Goal: Transaction & Acquisition: Purchase product/service

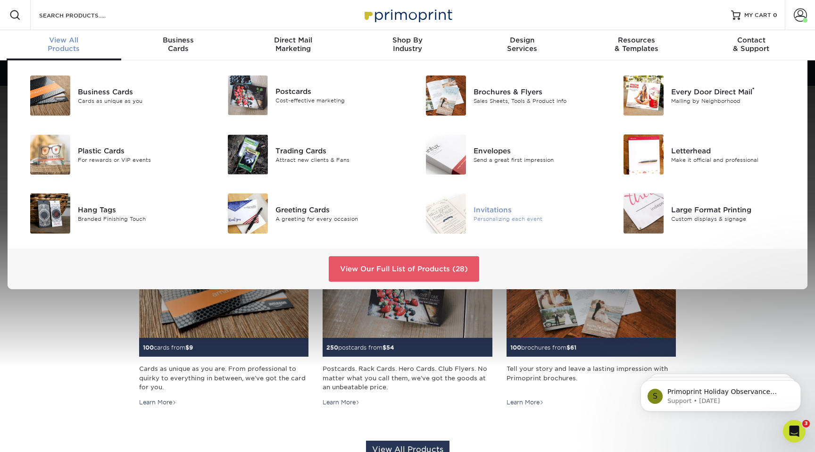
click at [479, 208] on div "Invitations" at bounding box center [535, 209] width 125 height 10
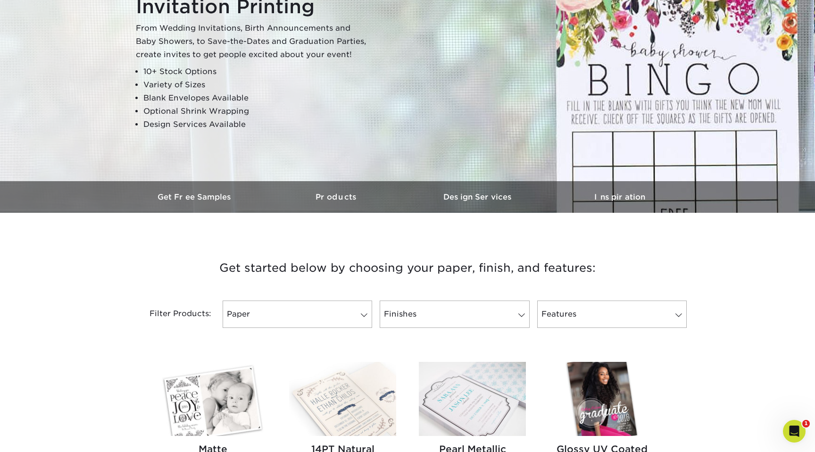
scroll to position [131, 0]
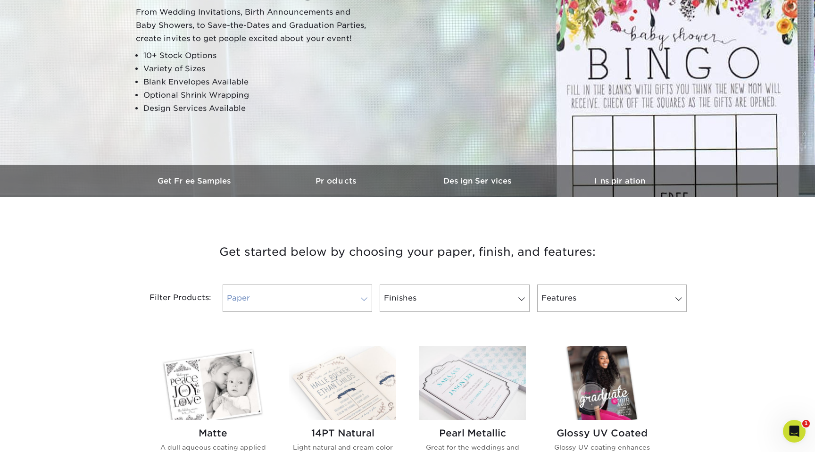
click at [345, 297] on link "Paper" at bounding box center [297, 297] width 149 height 27
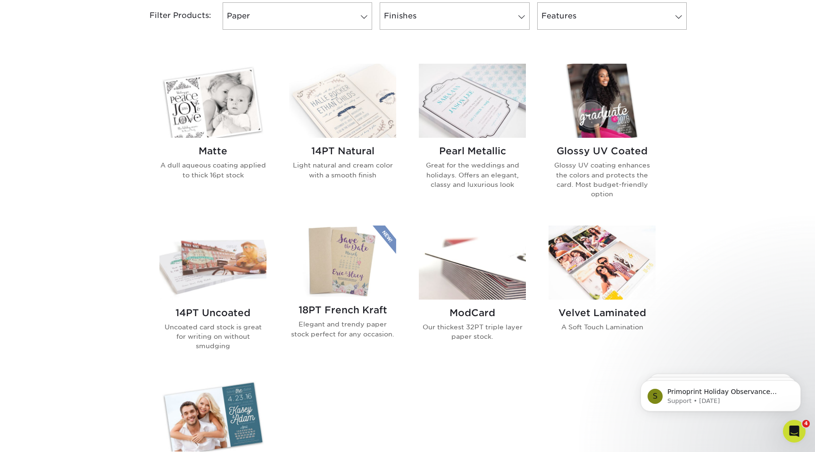
scroll to position [395, 0]
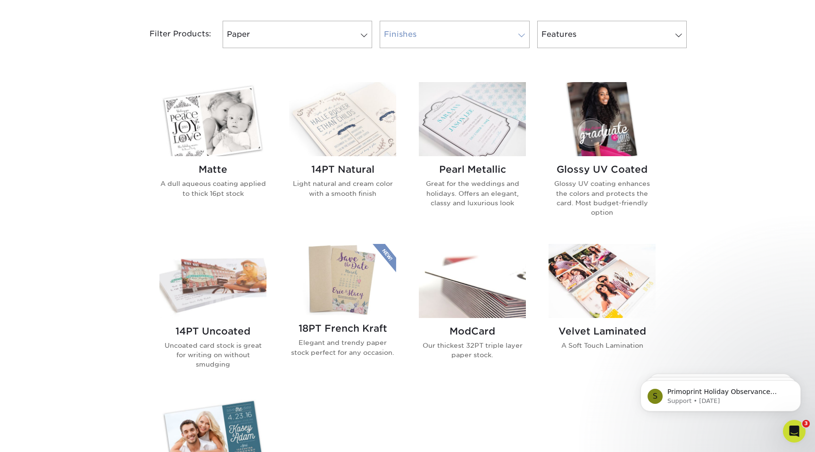
click at [422, 38] on link "Finishes" at bounding box center [453, 34] width 149 height 27
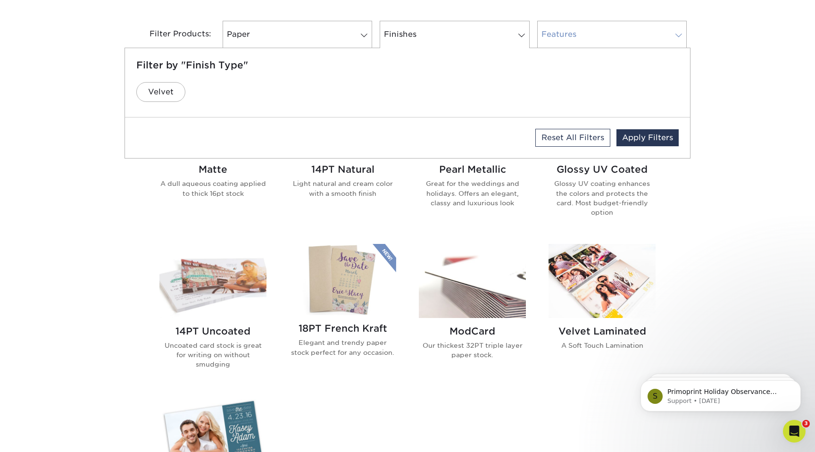
click at [615, 42] on link "Features" at bounding box center [611, 34] width 149 height 27
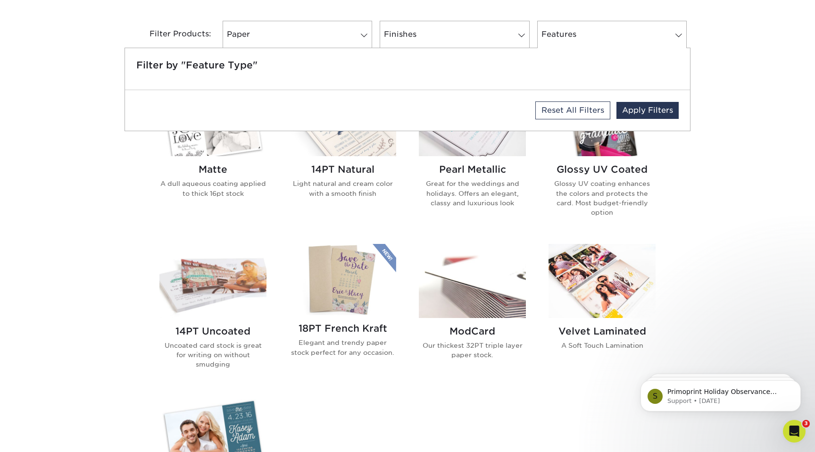
click at [715, 189] on div "Get started below by choosing your paper, finish, and features: Filtered Matche…" at bounding box center [407, 301] width 815 height 691
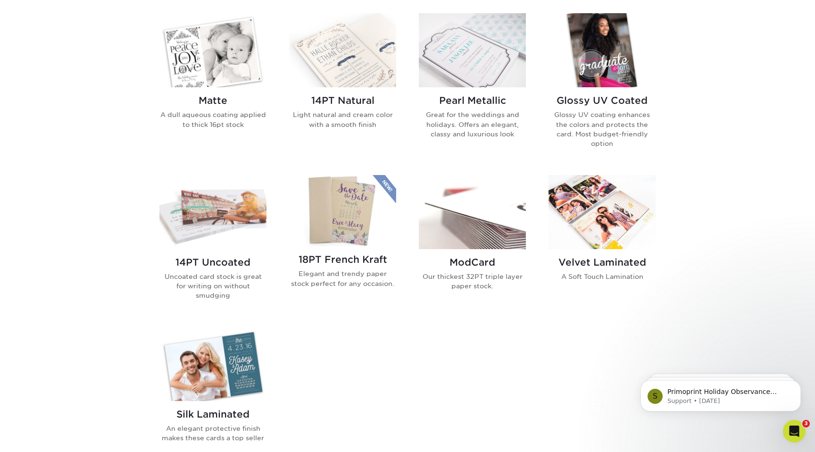
scroll to position [394, 0]
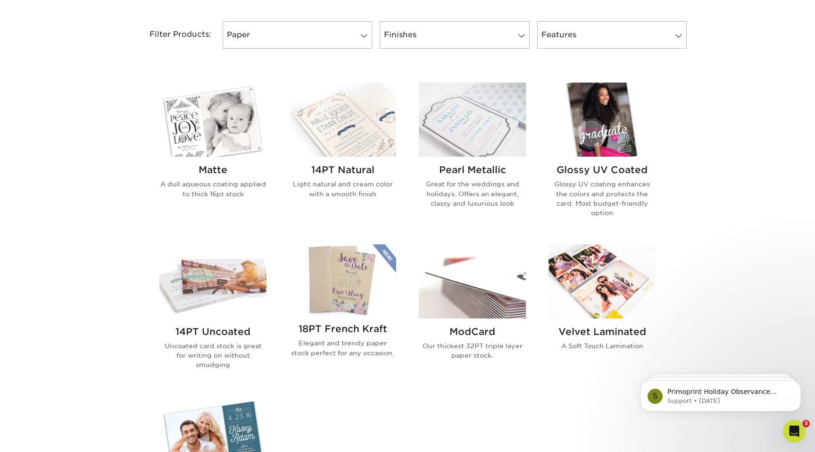
click at [490, 346] on p "Our thickest 32PT triple layer paper stock." at bounding box center [472, 350] width 107 height 19
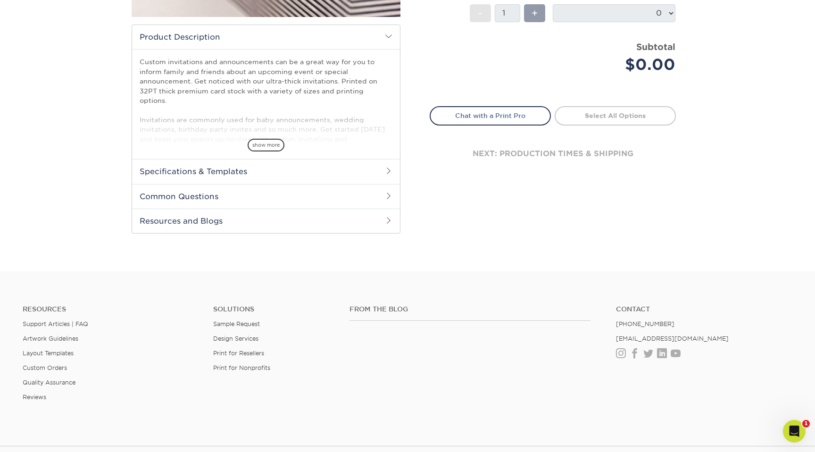
scroll to position [272, 0]
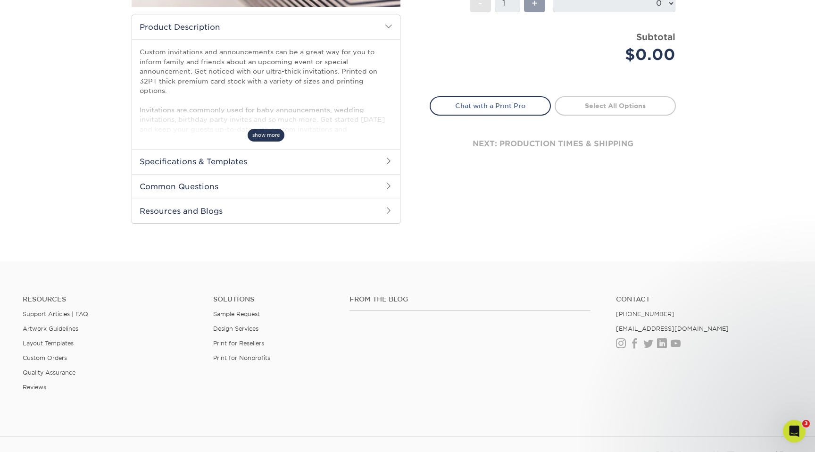
click at [273, 137] on span "show more" at bounding box center [265, 135] width 37 height 13
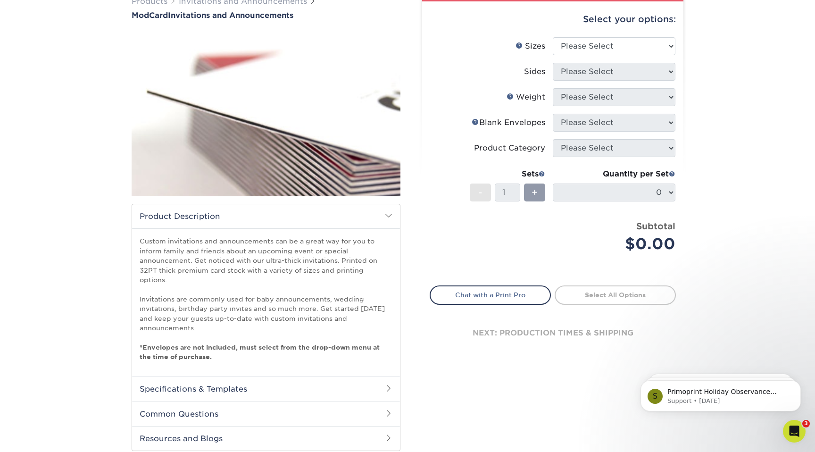
scroll to position [0, 0]
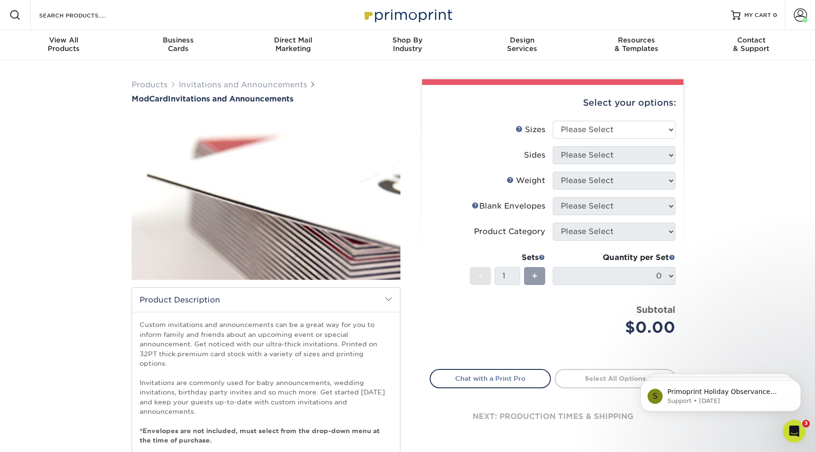
click at [319, 227] on img at bounding box center [266, 197] width 269 height 186
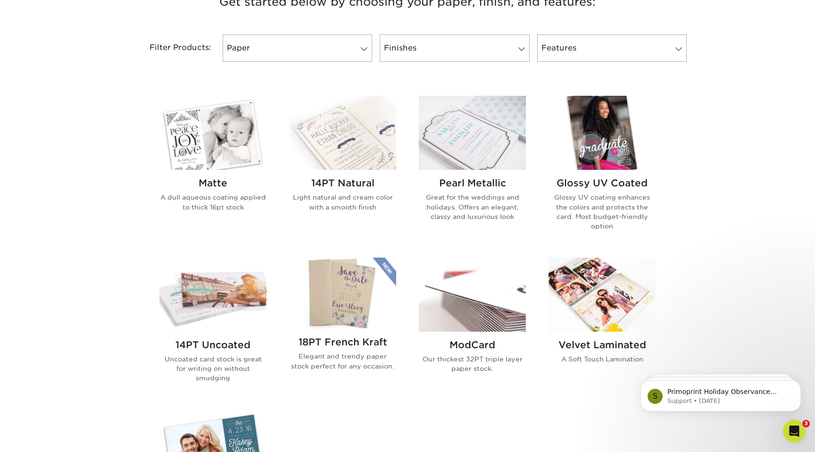
click at [487, 147] on img at bounding box center [472, 133] width 107 height 74
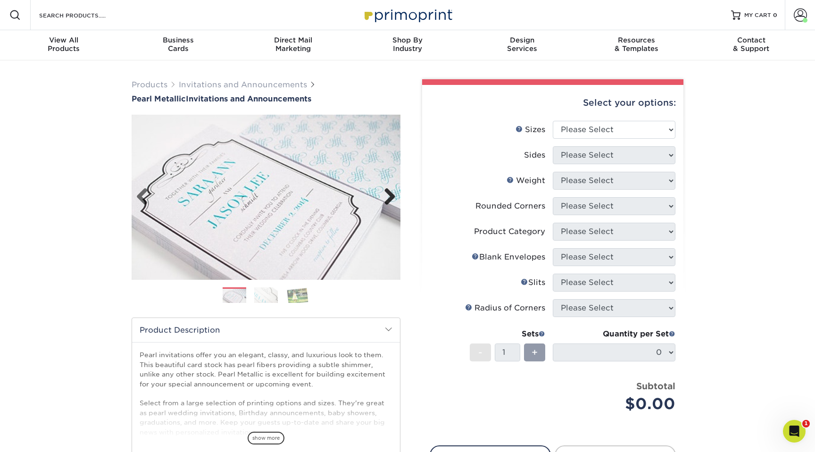
click at [387, 188] on link "Next" at bounding box center [386, 197] width 19 height 19
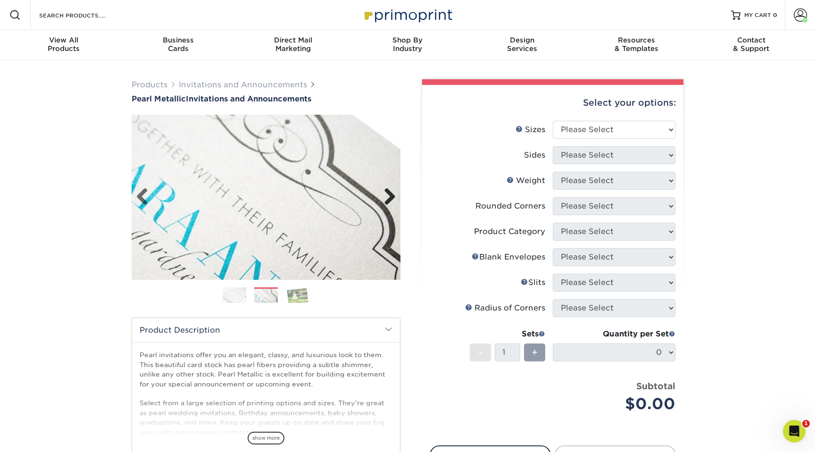
click at [389, 197] on link "Next" at bounding box center [386, 197] width 19 height 19
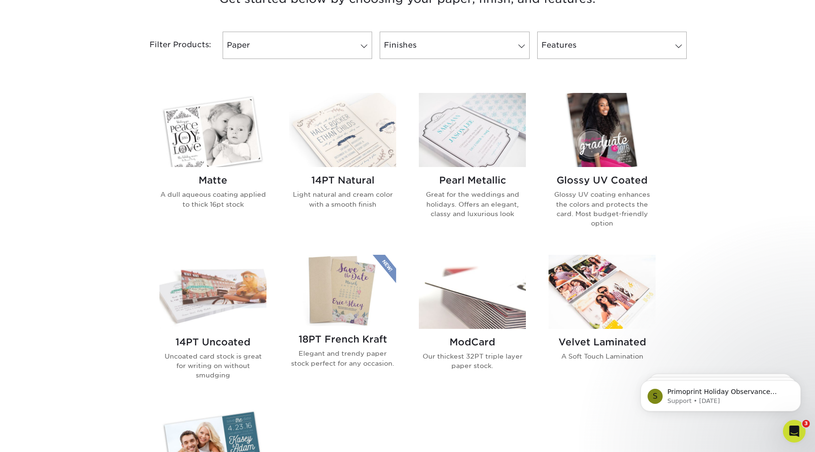
scroll to position [383, 0]
click at [227, 160] on img at bounding box center [212, 131] width 107 height 74
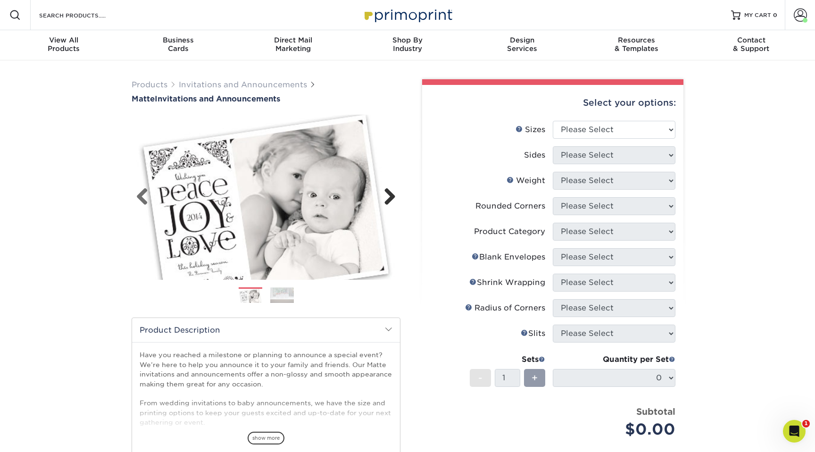
click at [392, 200] on link "Next" at bounding box center [386, 197] width 19 height 19
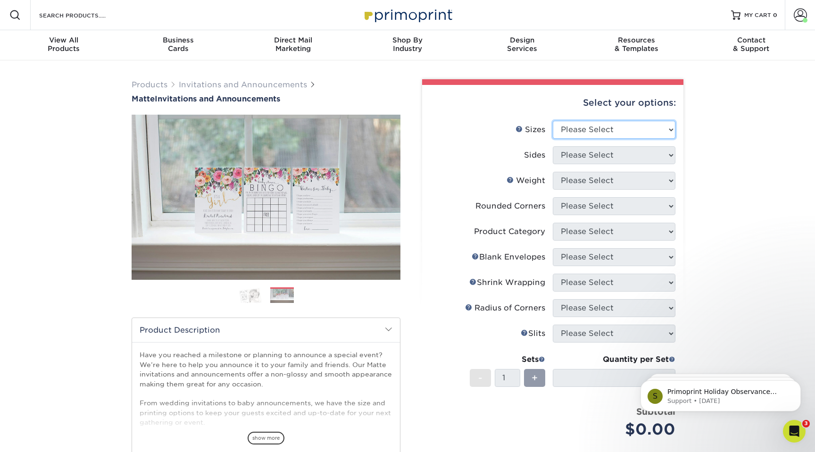
click at [615, 128] on select "Please Select 4.25" x 5.5" 4.25" x 6" 5" x 7" 5.5" x 8.5" 6" x 6"" at bounding box center [613, 130] width 123 height 18
select select "5.00x7.00"
click at [552, 121] on select "Please Select 4.25" x 5.5" 4.25" x 6" 5" x 7" 5.5" x 8.5" 6" x 6"" at bounding box center [613, 130] width 123 height 18
click at [604, 160] on select "Please Select Print Both Sides Print Front Only" at bounding box center [613, 155] width 123 height 18
select select "13abbda7-1d64-4f25-8bb2-c179b224825d"
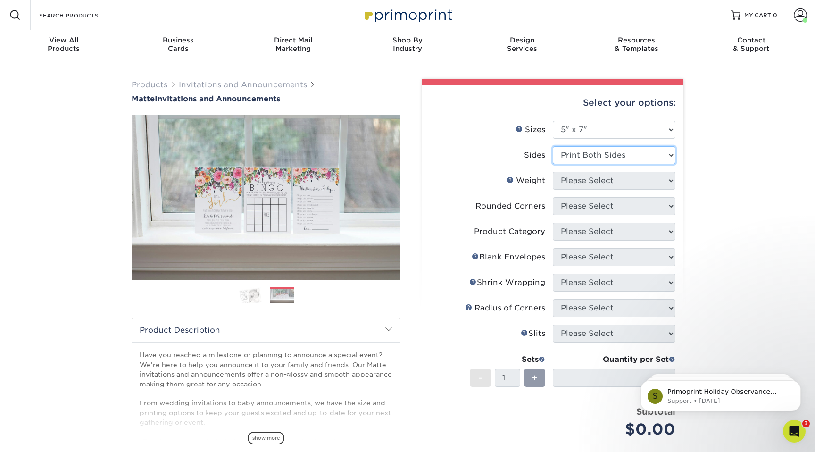
click at [552, 146] on select "Please Select Print Both Sides Print Front Only" at bounding box center [613, 155] width 123 height 18
click at [598, 179] on select "Please Select 16PT" at bounding box center [613, 181] width 123 height 18
select select "16PT"
click at [552, 172] on select "Please Select 16PT" at bounding box center [613, 181] width 123 height 18
click at [0, 0] on select at bounding box center [0, 0] width 0 height 0
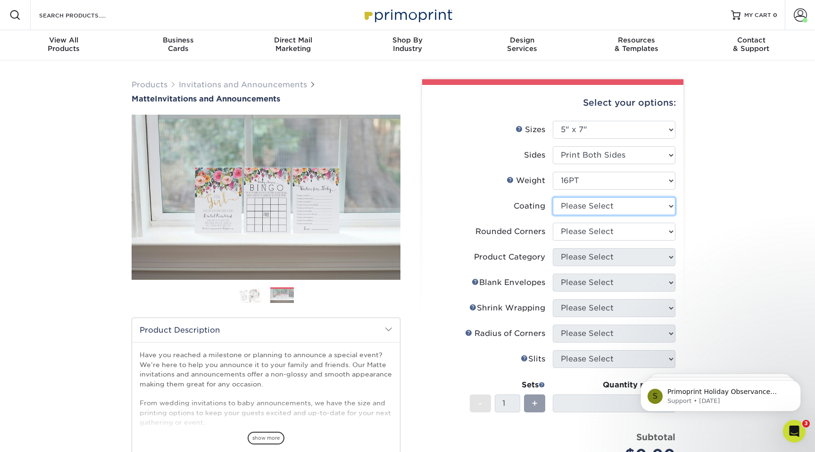
select select "121bb7b5-3b4d-429f-bd8d-bbf80e953313"
click at [552, 197] on select at bounding box center [613, 206] width 123 height 18
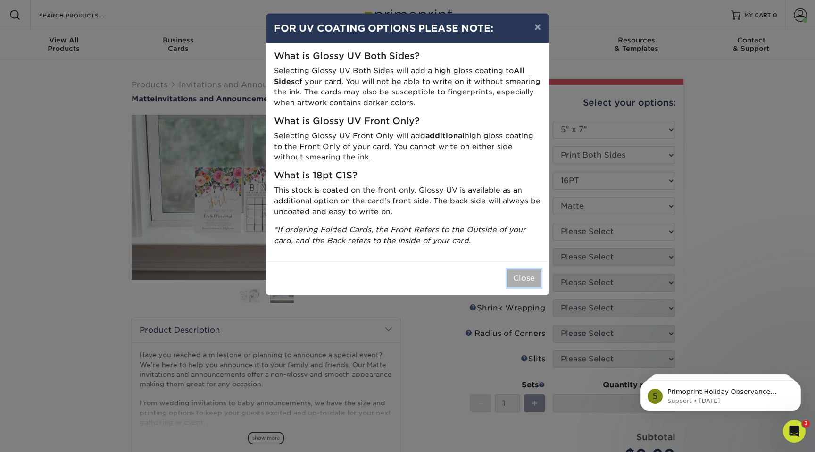
click at [519, 281] on button "Close" at bounding box center [524, 278] width 34 height 18
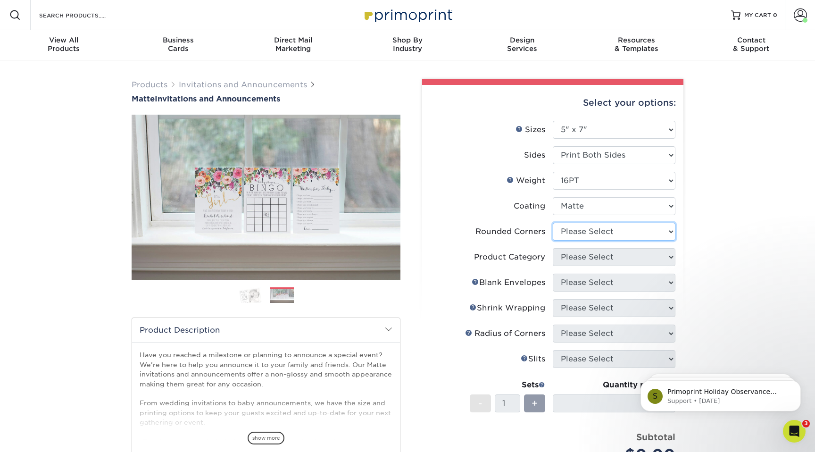
click at [605, 227] on select "Please Select Yes - Round 4 Corners No" at bounding box center [613, 232] width 123 height 18
select select "0"
click at [552, 223] on select "Please Select Yes - Round 4 Corners No" at bounding box center [613, 232] width 123 height 18
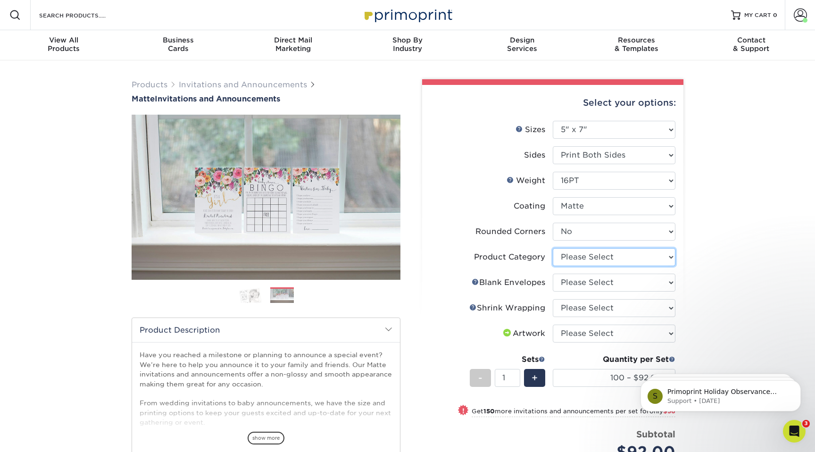
click at [603, 259] on select "Please Select Announcement Cards" at bounding box center [613, 257] width 123 height 18
select select "afc43903-b91d-4869-9f05-9fa1eb7dcbea"
click at [552, 248] on select "Please Select Announcement Cards" at bounding box center [613, 257] width 123 height 18
click at [592, 282] on select "Please Select No Blank Envelopes Yes 100 Envelopes A7 Yes 250 Envelopes A7 Yes …" at bounding box center [613, 282] width 123 height 18
select select "9f137334-7cf0-4a73-8a74-a4df662606ea"
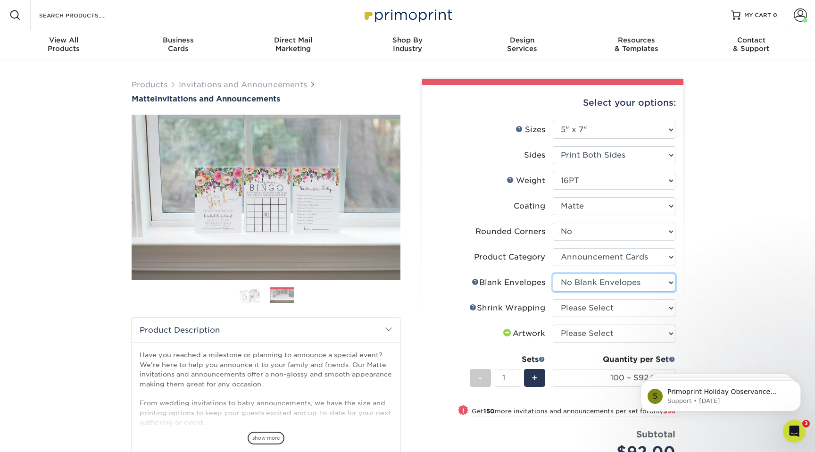
click at [552, 273] on select "Please Select No Blank Envelopes Yes 100 Envelopes A7 Yes 250 Envelopes A7 Yes …" at bounding box center [613, 282] width 123 height 18
click at [596, 307] on select "Please Select No Shrink Wrapping Shrink Wrap 100 Per Package Shrink Wrap 50 Per…" at bounding box center [613, 308] width 123 height 18
select select "c8749376-e7da-41d0-b3dc-647faf84d907"
click at [552, 299] on select "Please Select No Shrink Wrapping Shrink Wrap 100 Per Package Shrink Wrap 50 Per…" at bounding box center [613, 308] width 123 height 18
click at [601, 311] on select "Please Select No Shrink Wrapping Shrink Wrap 100 Per Package Shrink Wrap 50 Per…" at bounding box center [613, 308] width 123 height 18
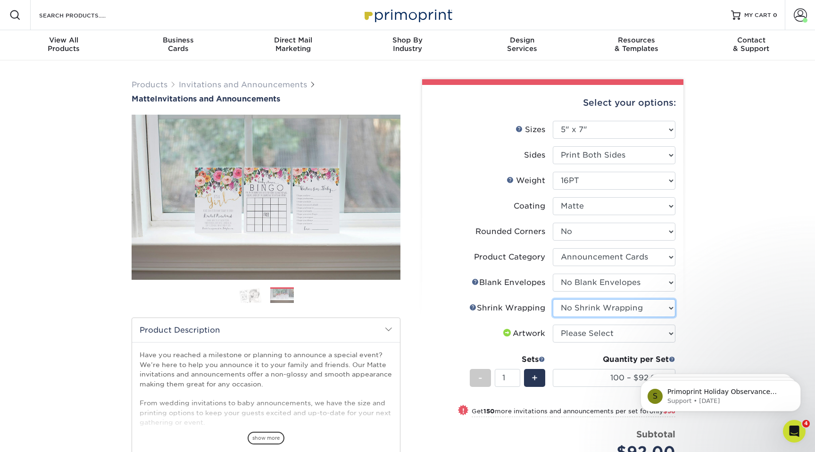
click at [552, 299] on select "Please Select No Shrink Wrapping Shrink Wrap 100 Per Package Shrink Wrap 50 Per…" at bounding box center [613, 308] width 123 height 18
click at [612, 331] on select "Please Select I will upload files I need a design - $100" at bounding box center [613, 333] width 123 height 18
select select "upload"
click at [552, 324] on select "Please Select I will upload files I need a design - $100" at bounding box center [613, 333] width 123 height 18
click at [714, 320] on div "Products Invitations and Announcements Matte Invitations and Announcements Prev…" at bounding box center [407, 331] width 815 height 543
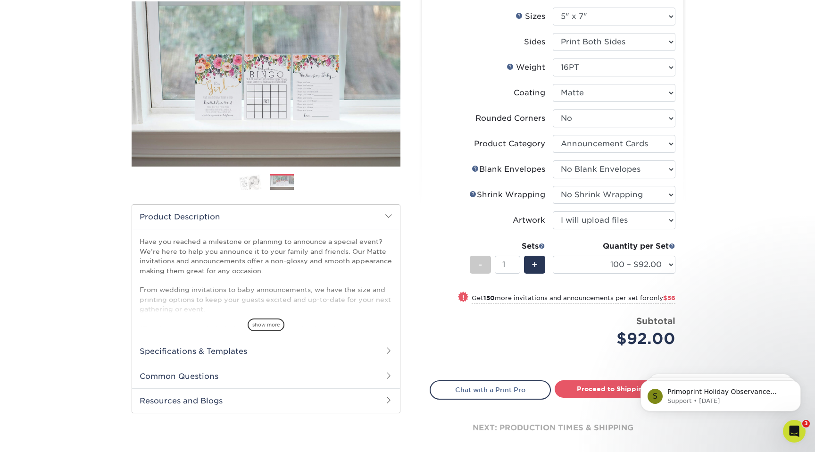
scroll to position [129, 0]
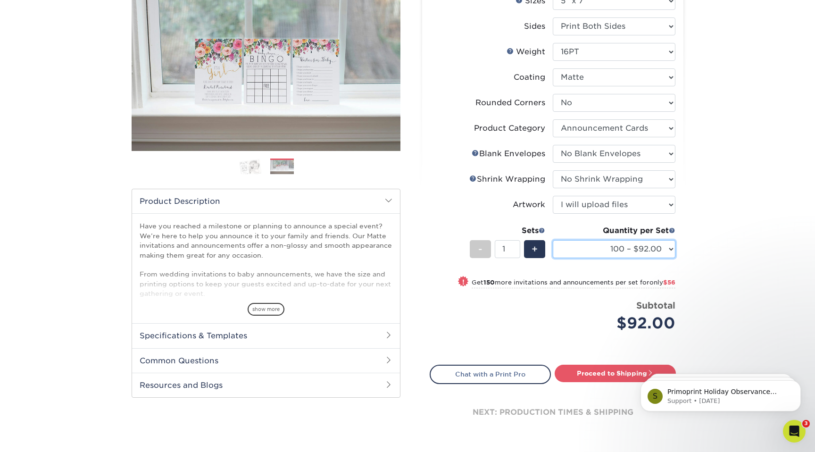
click at [656, 254] on select "100 – $92.00 250 – $148.00 500 – $190.00 1000 – $214.00 2500 – $345.00 5000 – $…" at bounding box center [613, 249] width 123 height 18
click at [659, 251] on select "100 – $92.00 250 – $148.00 500 – $190.00 1000 – $214.00 2500 – $345.00 5000 – $…" at bounding box center [613, 249] width 123 height 18
click at [635, 181] on select "Please Select No Shrink Wrapping Shrink Wrap 100 Per Package Shrink Wrap 50 Per…" at bounding box center [613, 179] width 123 height 18
select select "adc17b74-f534-473a-9ef4-338c46c4d266"
click at [552, 170] on select "Please Select No Shrink Wrapping Shrink Wrap 100 Per Package Shrink Wrap 50 Per…" at bounding box center [613, 179] width 123 height 18
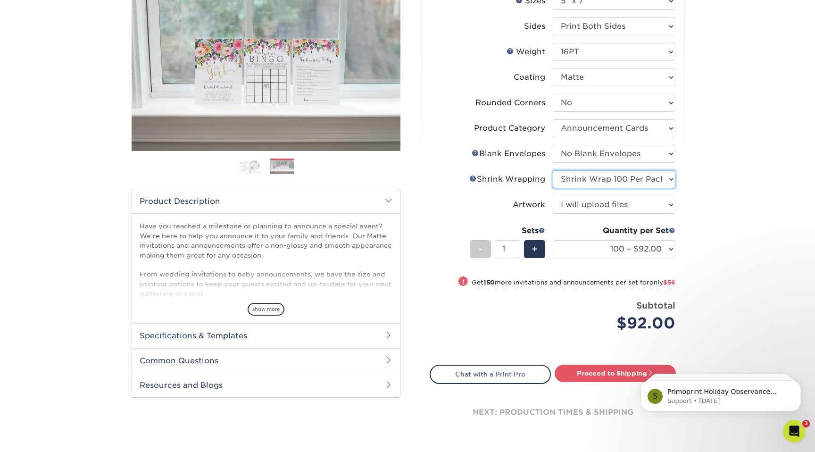
select select "500 – $202.75"
click at [644, 185] on select "Please Select No Shrink Wrapping Shrink Wrap 100 Per Package Shrink Wrap 50 Per…" at bounding box center [613, 179] width 123 height 18
select select "c8749376-e7da-41d0-b3dc-647faf84d907"
click at [552, 170] on select "Please Select No Shrink Wrapping Shrink Wrap 100 Per Package Shrink Wrap 50 Per…" at bounding box center [613, 179] width 123 height 18
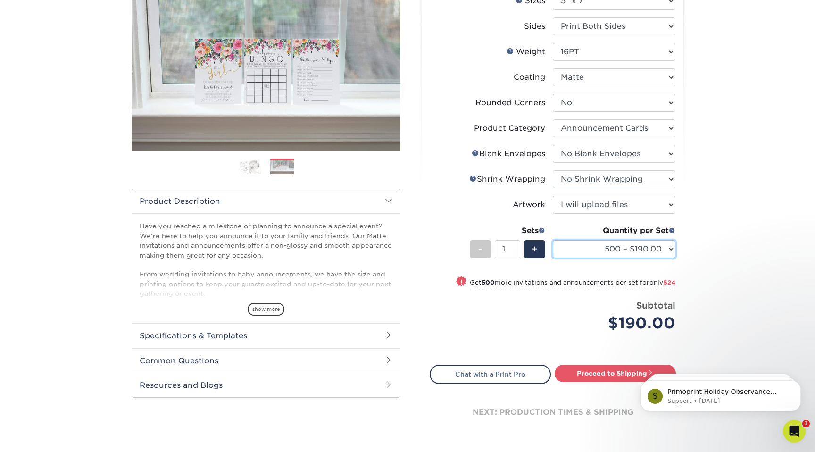
click at [644, 243] on select "100 – $92.00 250 – $148.00 500 – $190.00 1000 – $214.00 2500 – $345.00 5000 – $…" at bounding box center [613, 249] width 123 height 18
select select "100 – $92.00"
click at [552, 240] on select "100 – $92.00 250 – $148.00 500 – $190.00 1000 – $214.00 2500 – $345.00 5000 – $…" at bounding box center [613, 249] width 123 height 18
click at [640, 182] on select "Please Select No Shrink Wrapping Shrink Wrap 100 Per Package Shrink Wrap 50 Per…" at bounding box center [613, 179] width 123 height 18
select select "adc17b74-f534-473a-9ef4-338c46c4d266"
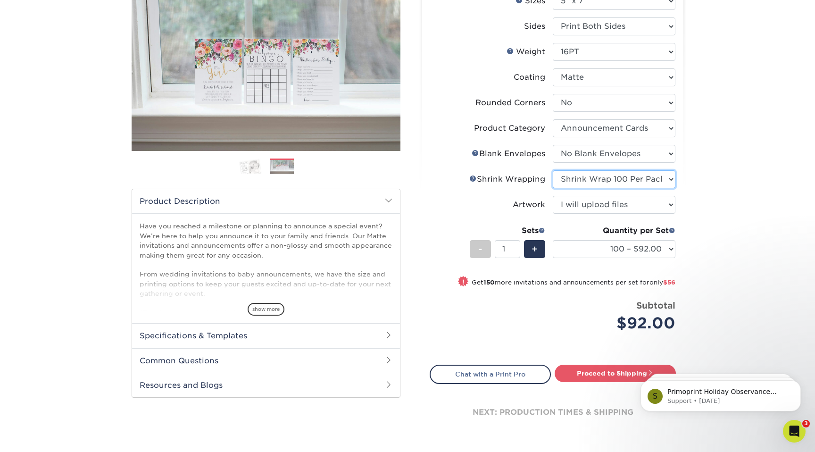
click at [552, 170] on select "Please Select No Shrink Wrapping Shrink Wrap 100 Per Package Shrink Wrap 50 Per…" at bounding box center [613, 179] width 123 height 18
select select "500 – $202.75"
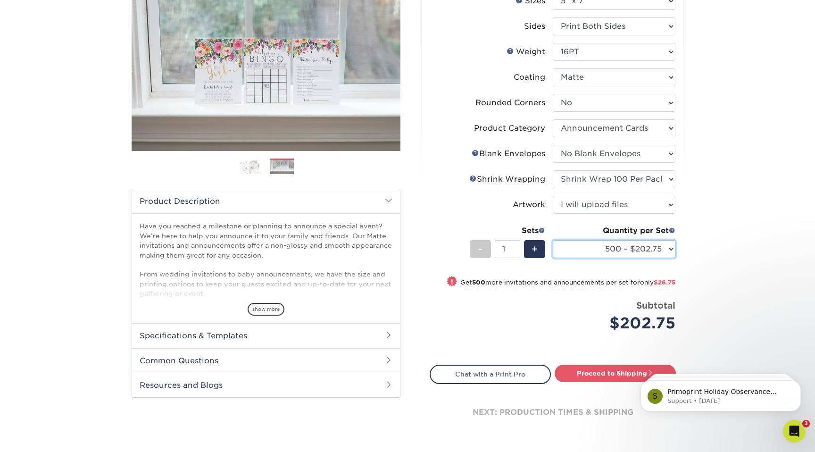
click at [629, 256] on select "100 – $92.00 250 – $148.00 500 – $202.75 1000 – $229.50 2500 – $368.75 5000 – $…" at bounding box center [613, 249] width 123 height 18
click at [552, 240] on select "100 – $92.00 250 – $148.00 500 – $202.75 1000 – $229.50 2500 – $368.75 5000 – $…" at bounding box center [613, 249] width 123 height 18
click at [635, 174] on select "Please Select No Shrink Wrapping Shrink Wrap 100 Per Package Shrink Wrap 50 Per…" at bounding box center [613, 179] width 123 height 18
select select "c8749376-e7da-41d0-b3dc-647faf84d907"
click at [552, 170] on select "Please Select No Shrink Wrapping Shrink Wrap 100 Per Package Shrink Wrap 50 Per…" at bounding box center [613, 179] width 123 height 18
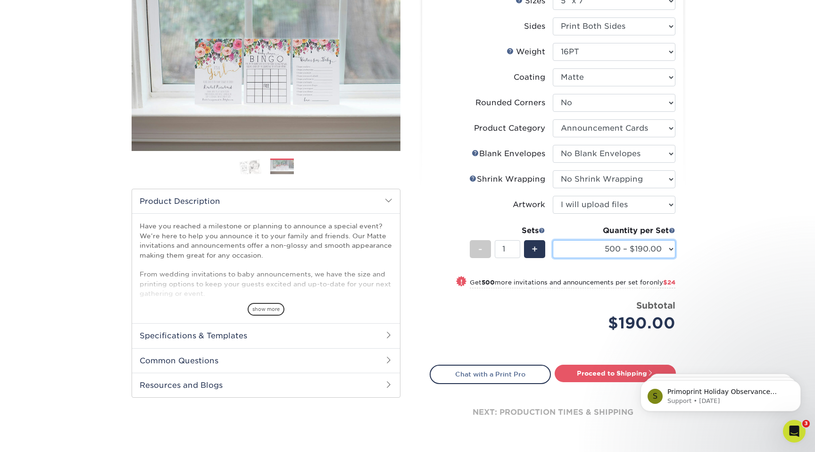
click at [657, 247] on select "100 – $92.00 250 – $148.00 500 – $190.00 1000 – $214.00 2500 – $345.00 5000 – $…" at bounding box center [613, 249] width 123 height 18
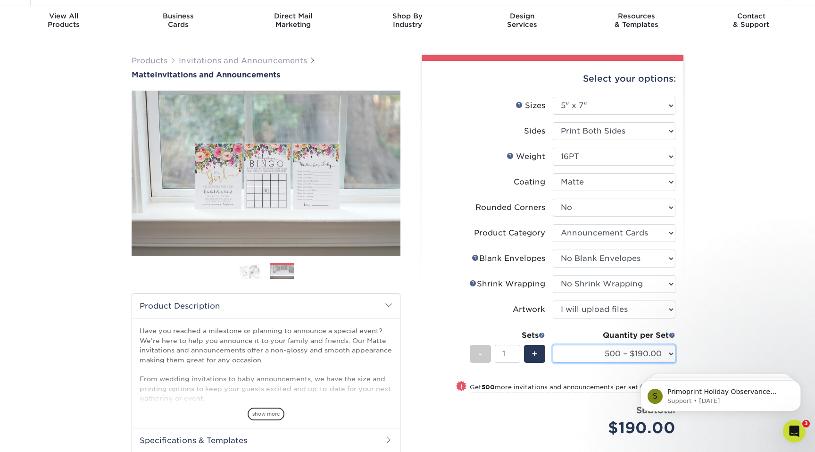
scroll to position [20, 0]
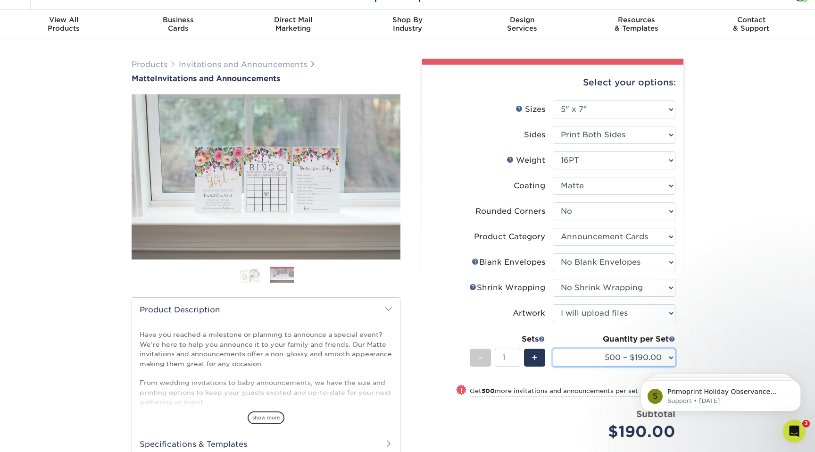
click at [610, 352] on select "100 – $92.00 250 – $148.00 500 – $190.00 1000 – $214.00 2500 – $345.00 5000 – $…" at bounding box center [613, 357] width 123 height 18
select select "100 – $92.00"
click at [552, 348] on select "100 – $92.00 250 – $148.00 500 – $190.00 1000 – $214.00 2500 – $345.00 5000 – $…" at bounding box center [613, 357] width 123 height 18
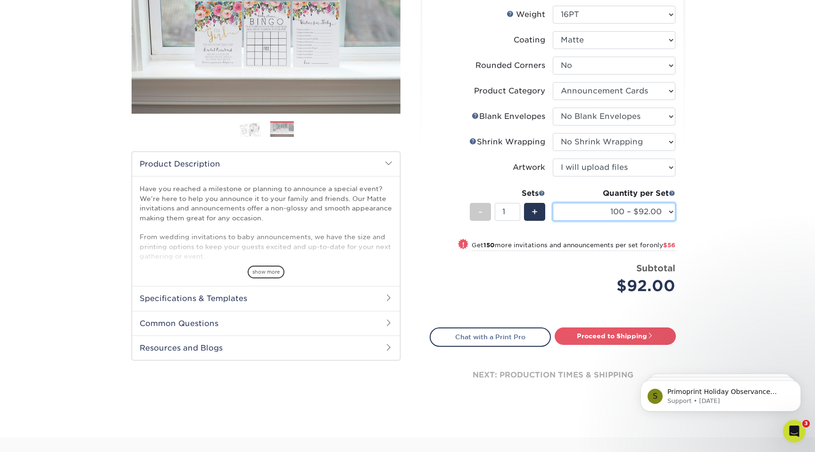
scroll to position [150, 0]
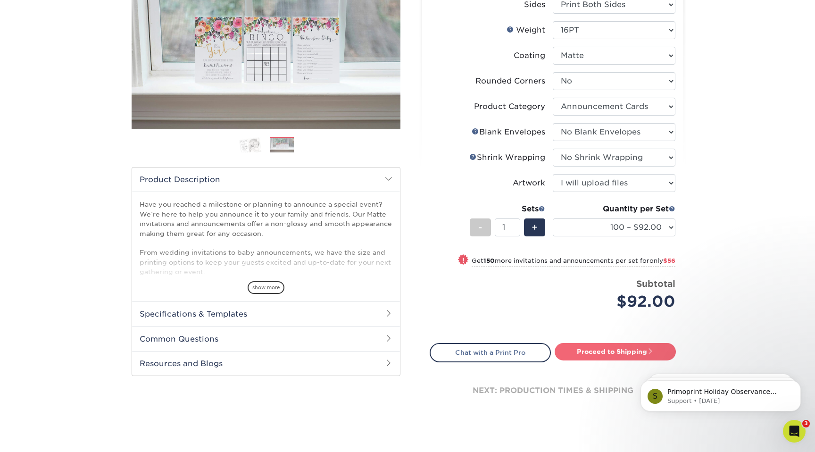
click at [643, 345] on link "Proceed to Shipping" at bounding box center [614, 351] width 121 height 17
type input "Set 1"
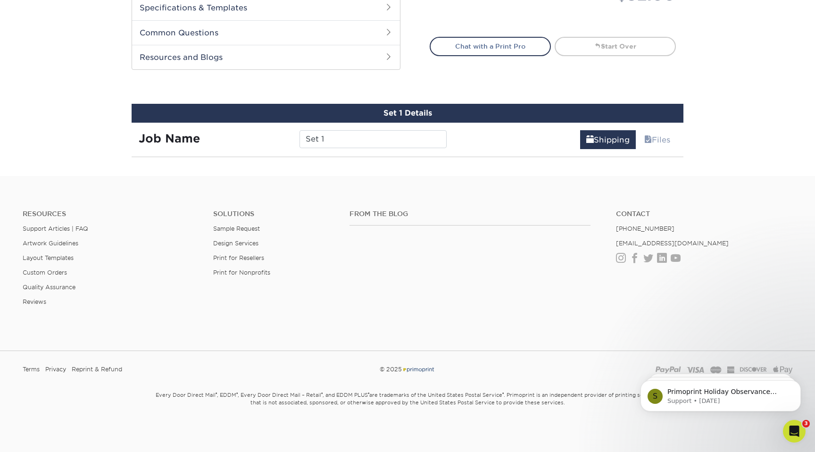
scroll to position [519, 0]
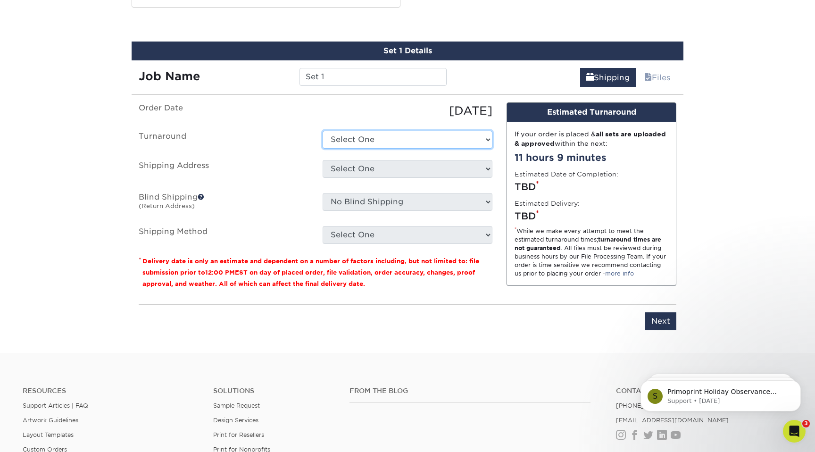
click at [411, 143] on select "Select One 2-4 Business Days 2 Day Next Business Day" at bounding box center [407, 140] width 170 height 18
select select "7cf749b0-1fef-48ec-a30e-777cd5922982"
click at [322, 131] on select "Select One 2-4 Business Days 2 Day Next Business Day" at bounding box center [407, 140] width 170 height 18
